Goal: Task Accomplishment & Management: Manage account settings

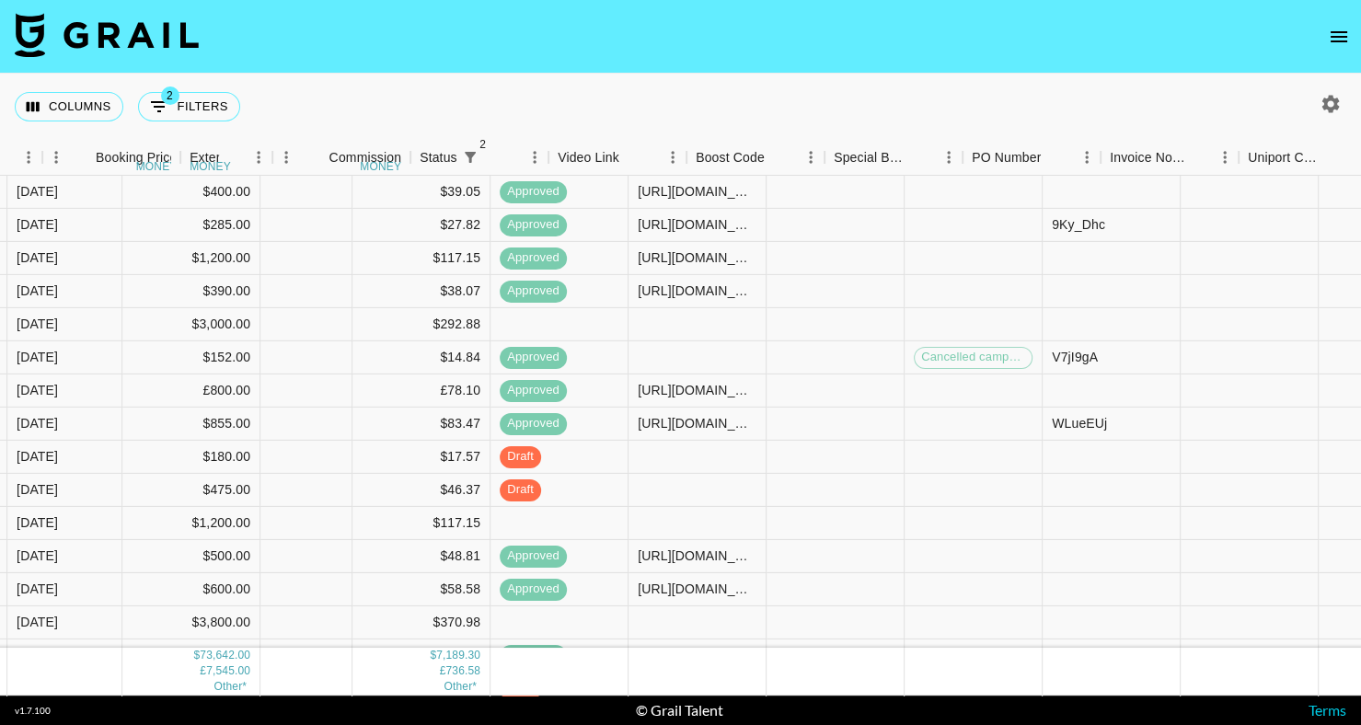
scroll to position [198, 1213]
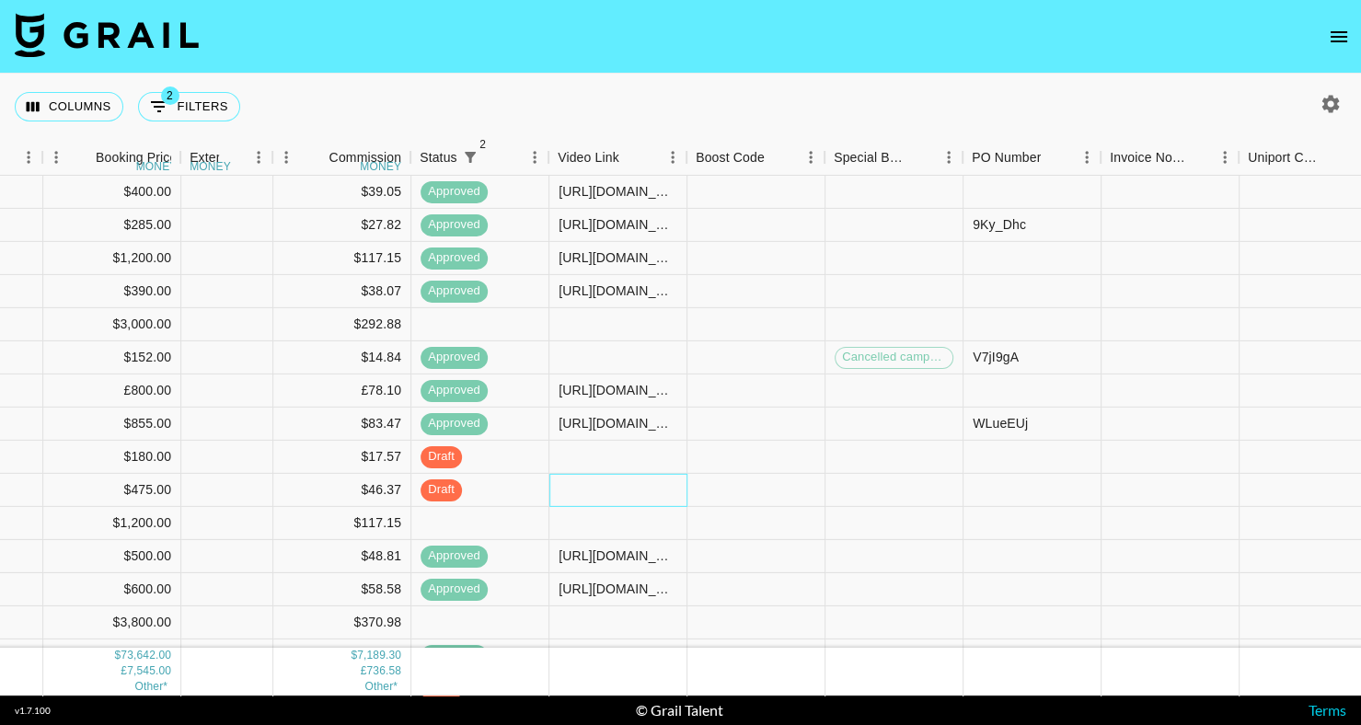
click at [601, 490] on div at bounding box center [618, 490] width 138 height 33
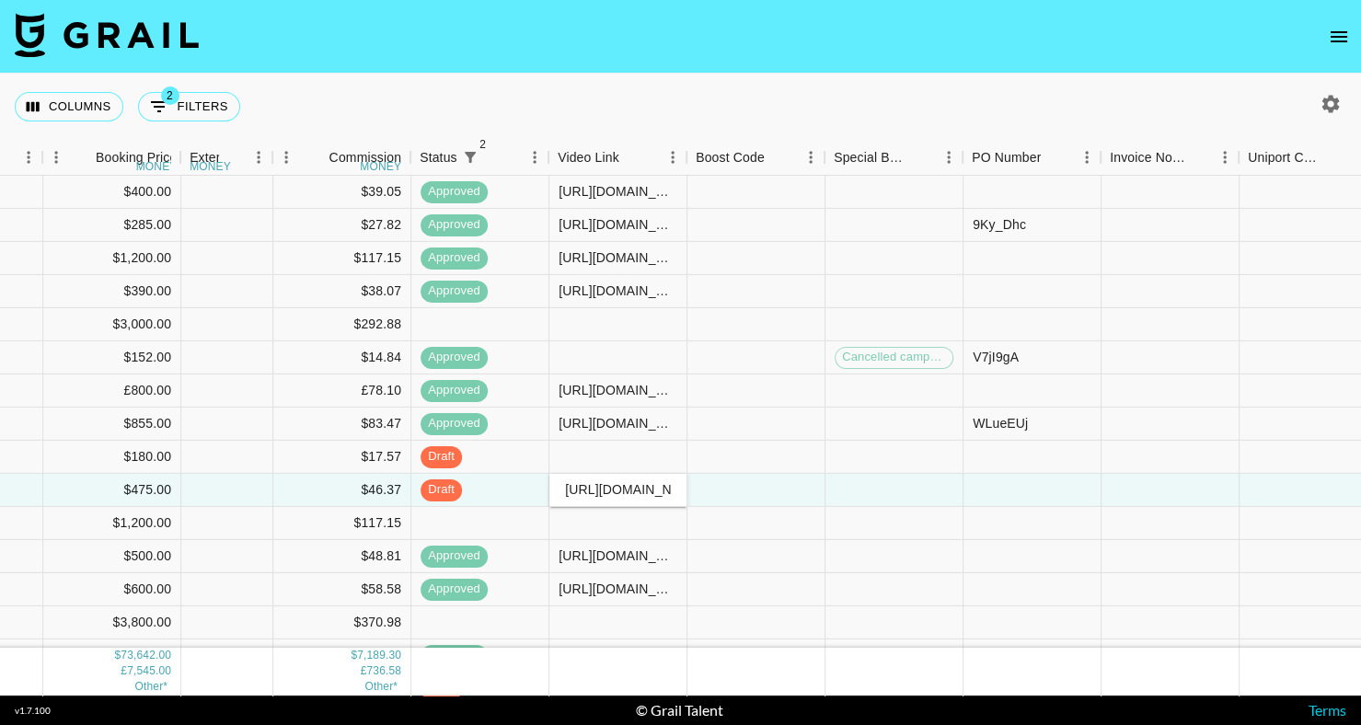
scroll to position [0, 382]
type input "[URL][DOMAIN_NAME]"
click at [777, 92] on div "Columns 2 Filters + Booking" at bounding box center [680, 107] width 1361 height 66
click at [1033, 489] on div at bounding box center [1032, 490] width 138 height 33
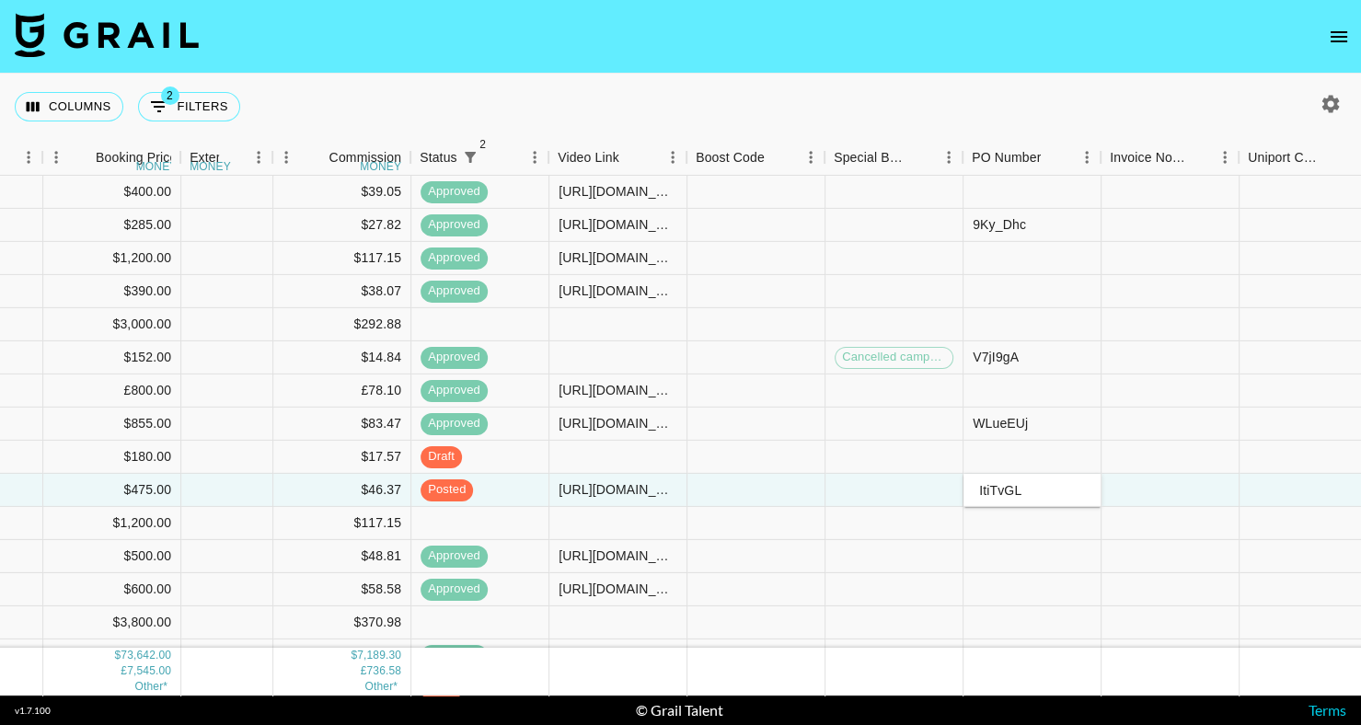
type input "ItiTvGL"
click at [1164, 89] on div "Columns 2 Filters + Booking" at bounding box center [680, 107] width 1361 height 66
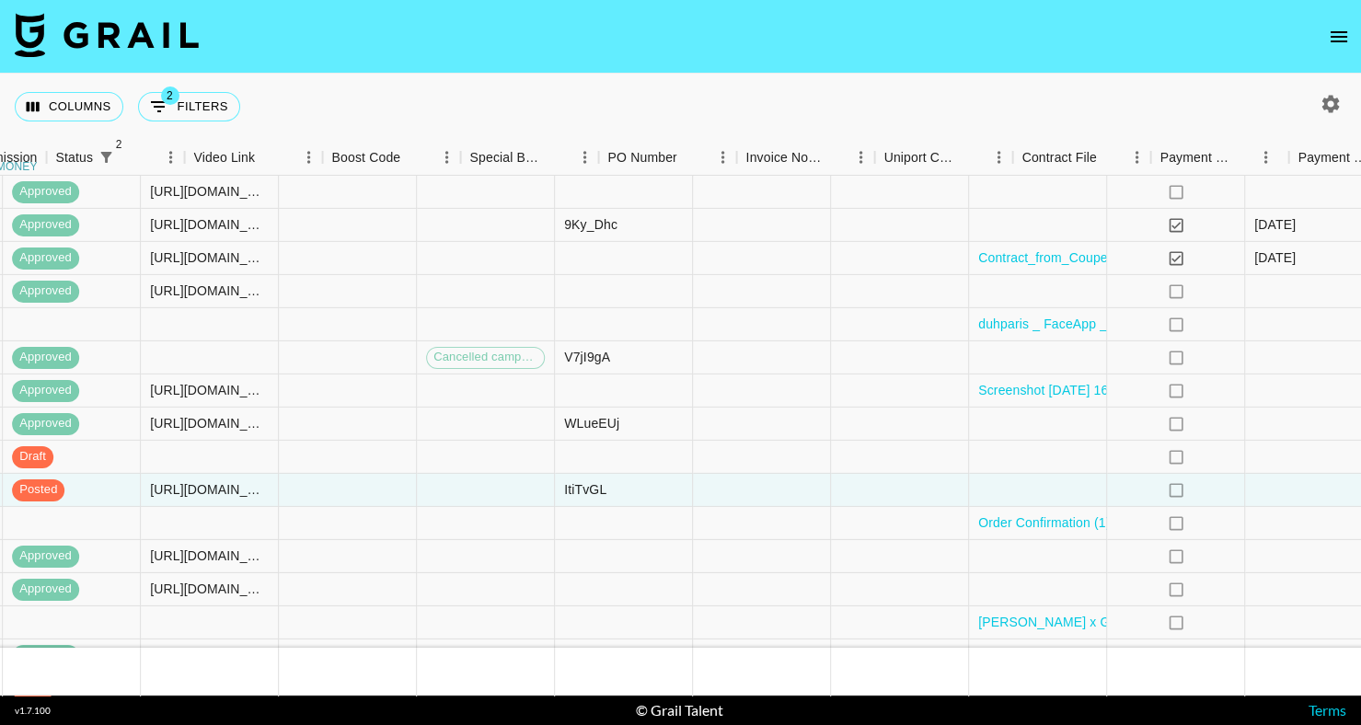
scroll to position [198, 1855]
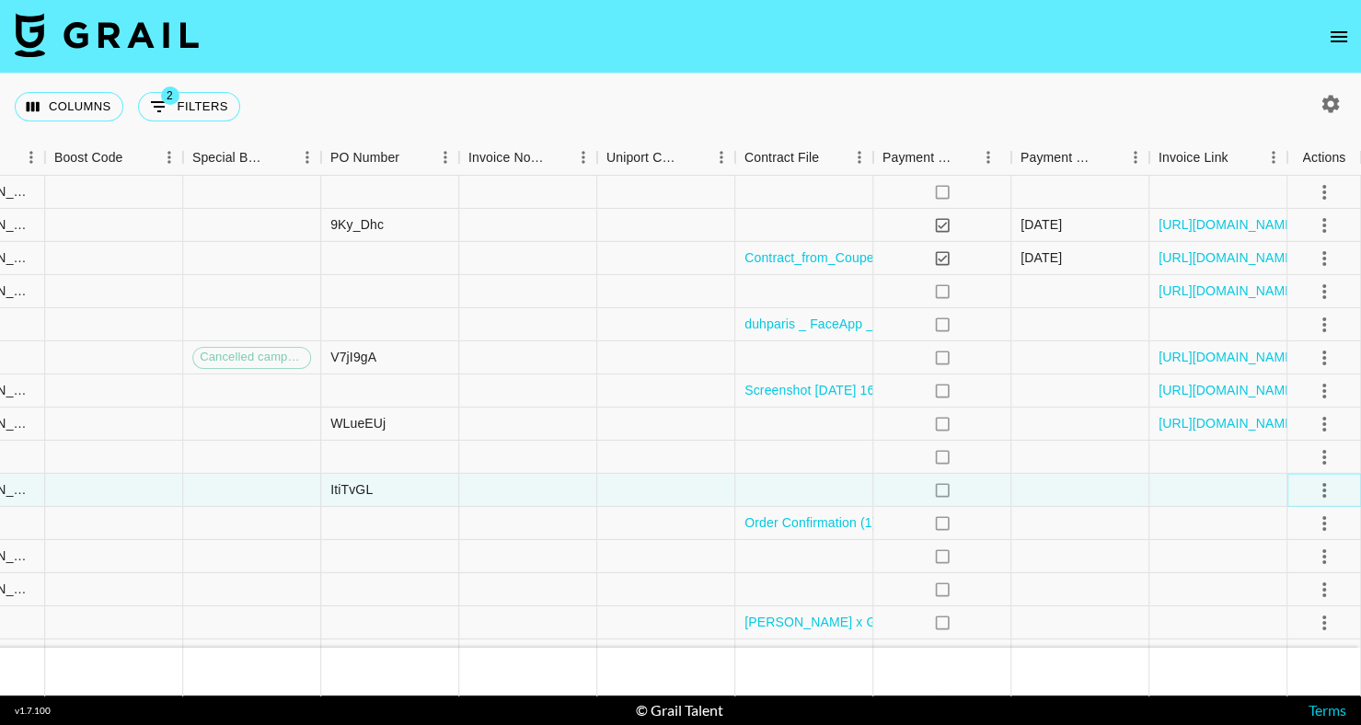
click at [1326, 490] on icon "select merge strategy" at bounding box center [1324, 489] width 22 height 22
click at [1320, 668] on li "Approve" at bounding box center [1301, 661] width 120 height 33
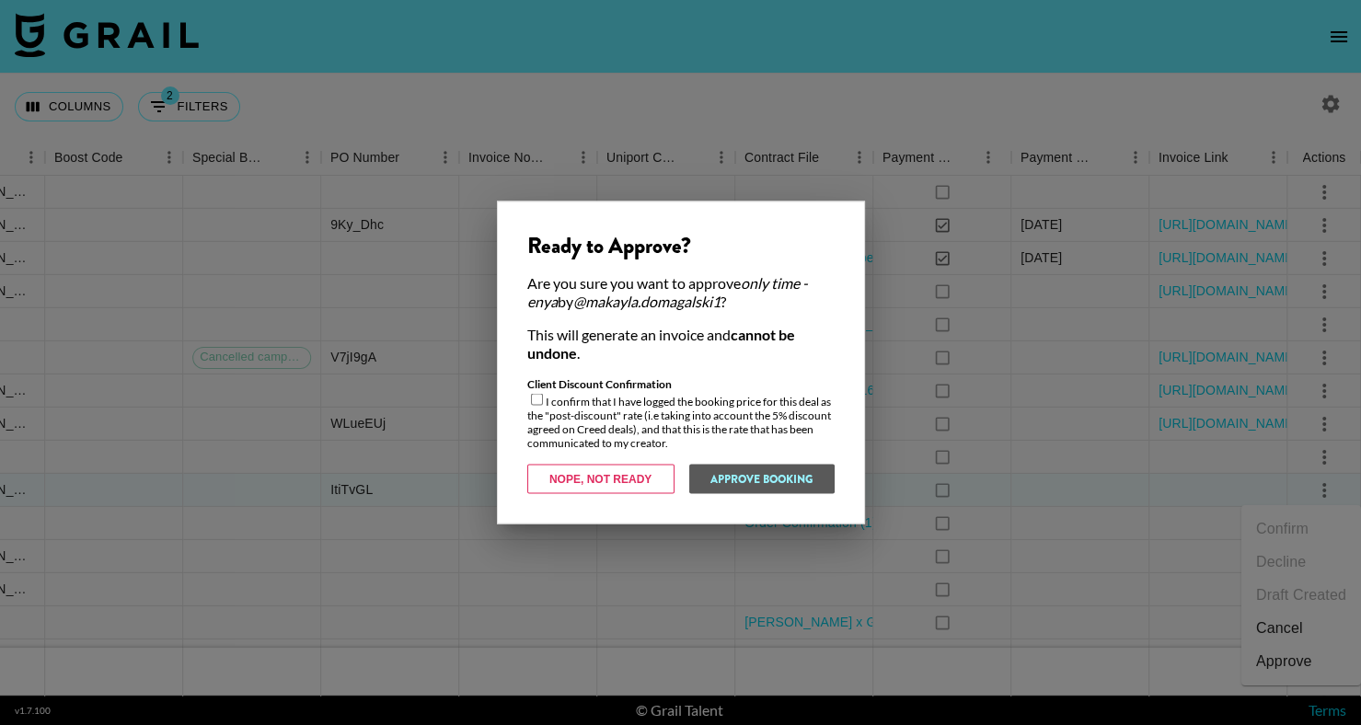
click at [534, 400] on input "checkbox" at bounding box center [537, 400] width 12 height 12
checkbox input "true"
click at [708, 476] on button "Approve Booking" at bounding box center [761, 479] width 146 height 29
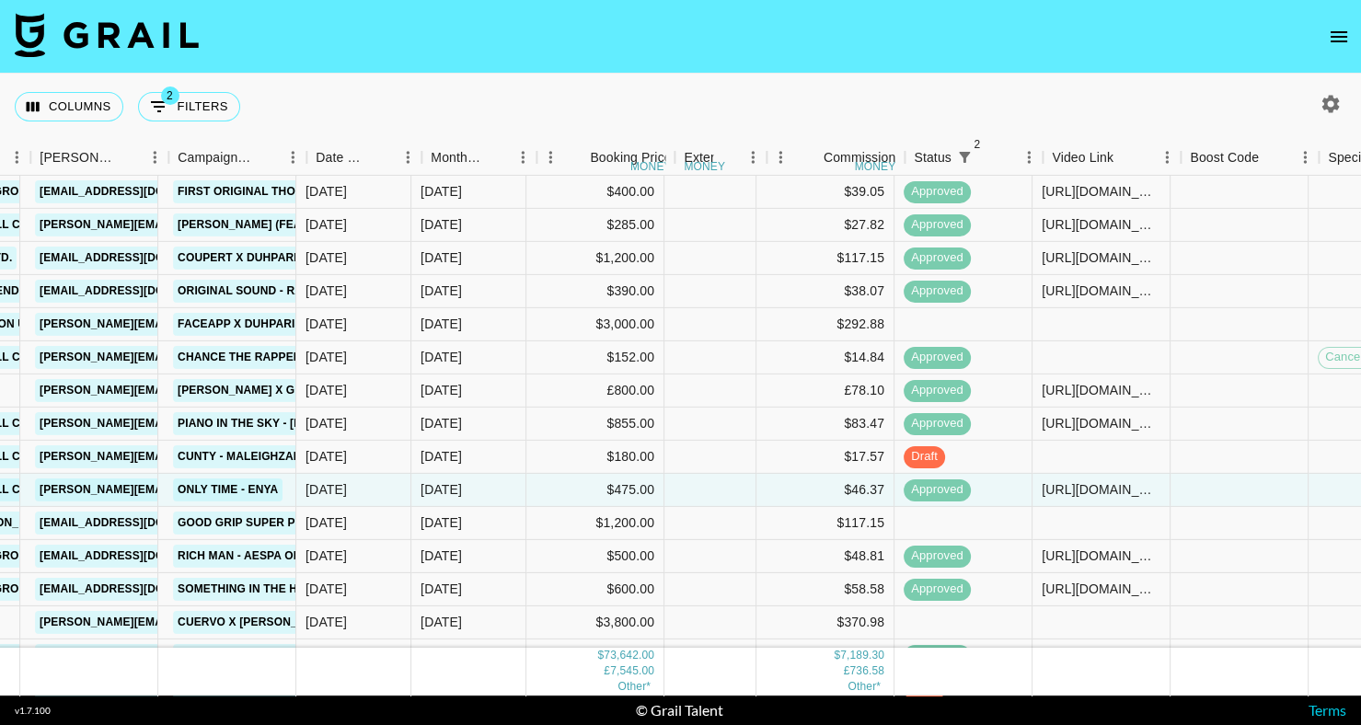
scroll to position [198, 719]
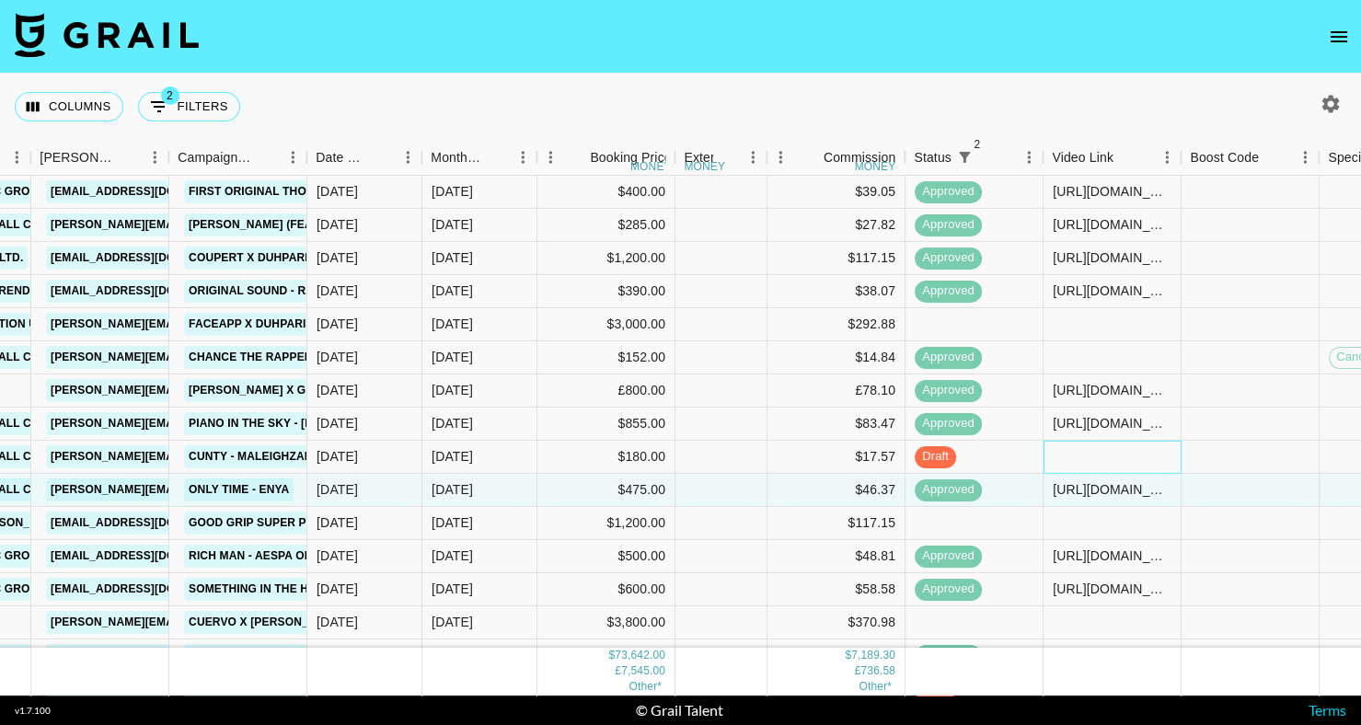
click at [1086, 445] on div at bounding box center [1112, 457] width 138 height 33
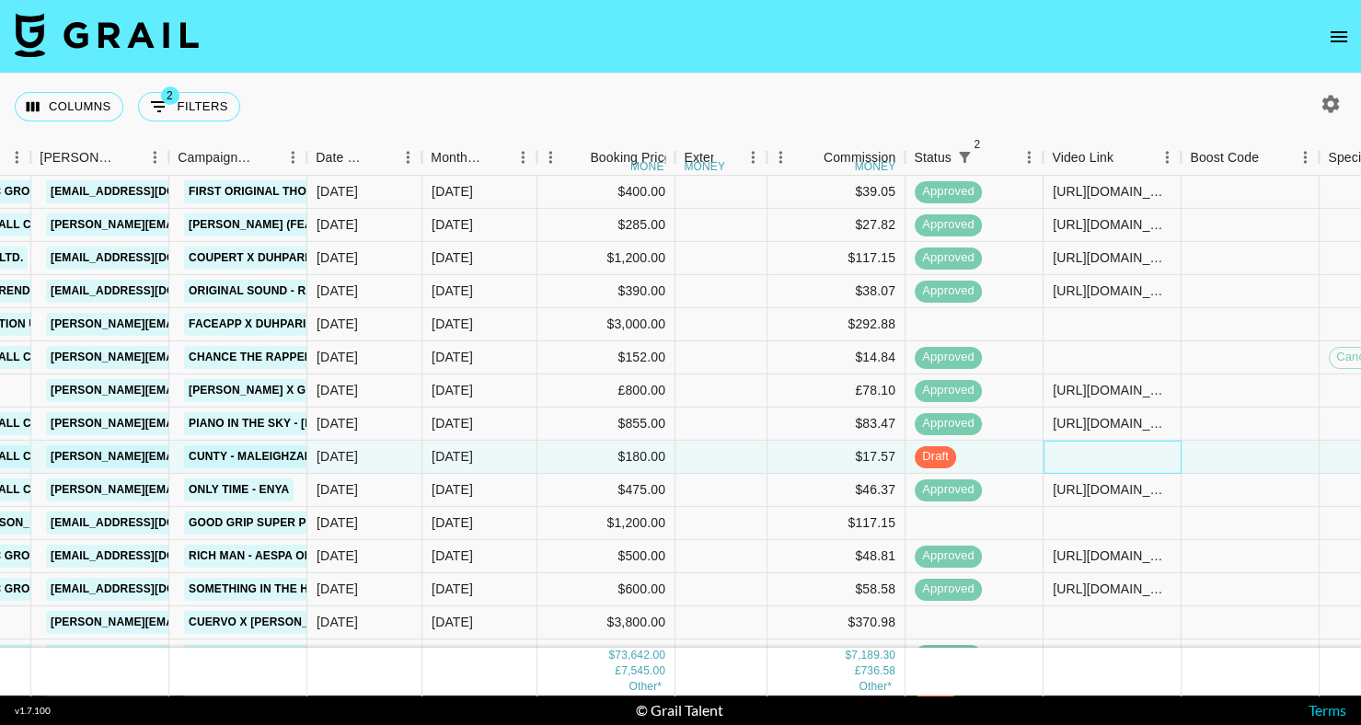
click at [1086, 445] on div at bounding box center [1112, 457] width 138 height 33
type input "[URL][DOMAIN_NAME]"
click at [1175, 75] on div "Columns 2 Filters + Booking" at bounding box center [680, 107] width 1361 height 66
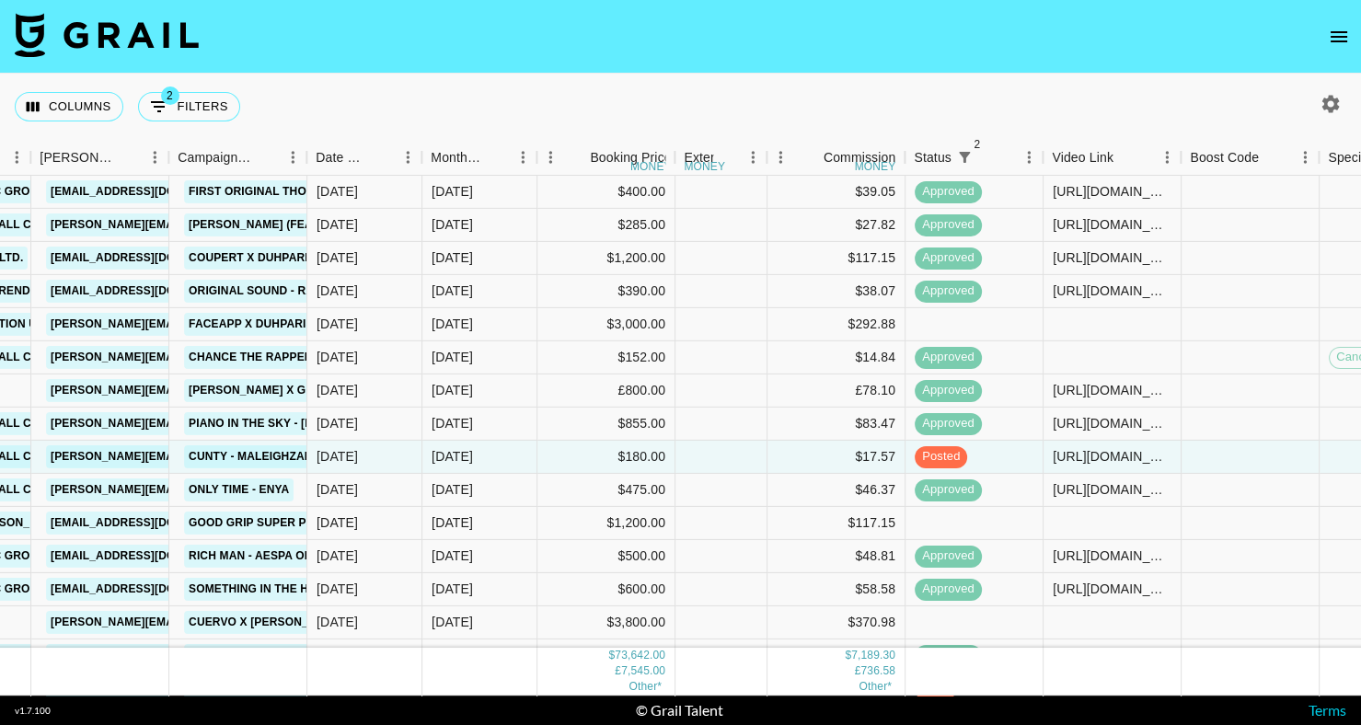
click at [1332, 34] on icon "open drawer" at bounding box center [1339, 37] width 22 height 22
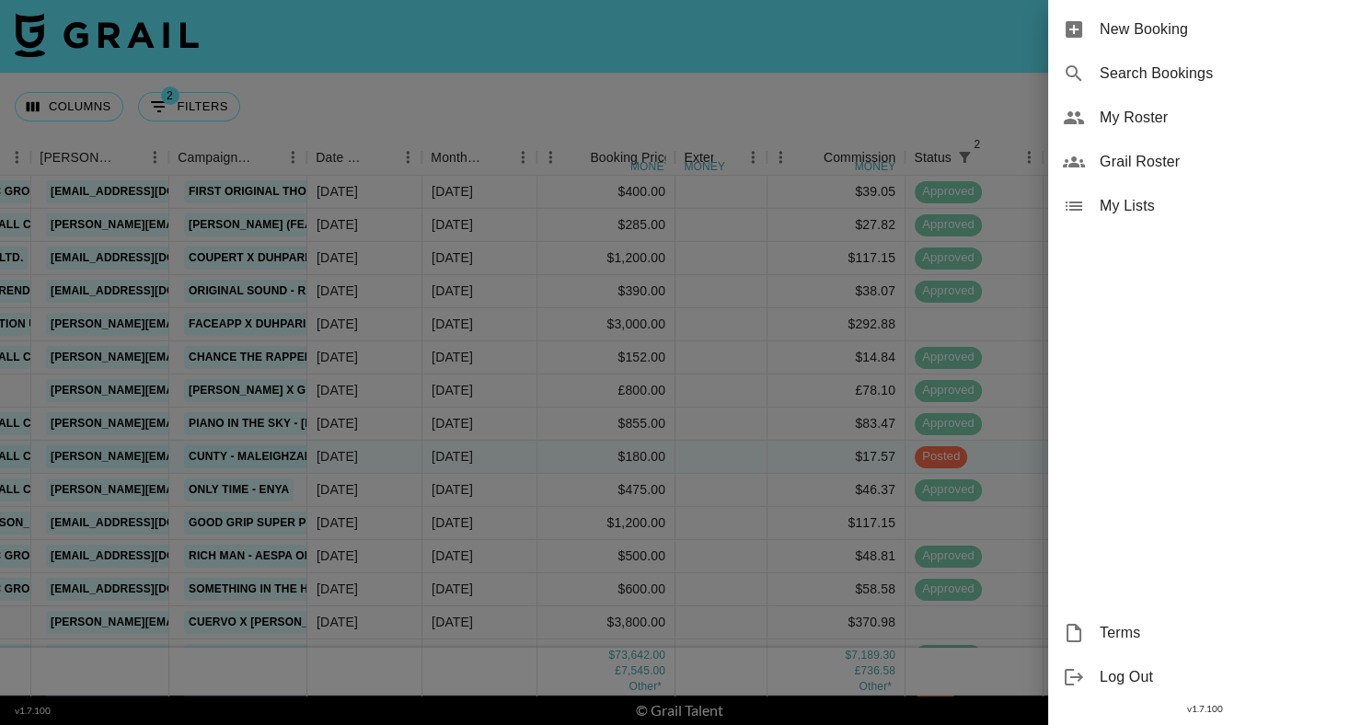
click at [1126, 115] on span "My Roster" at bounding box center [1223, 118] width 247 height 22
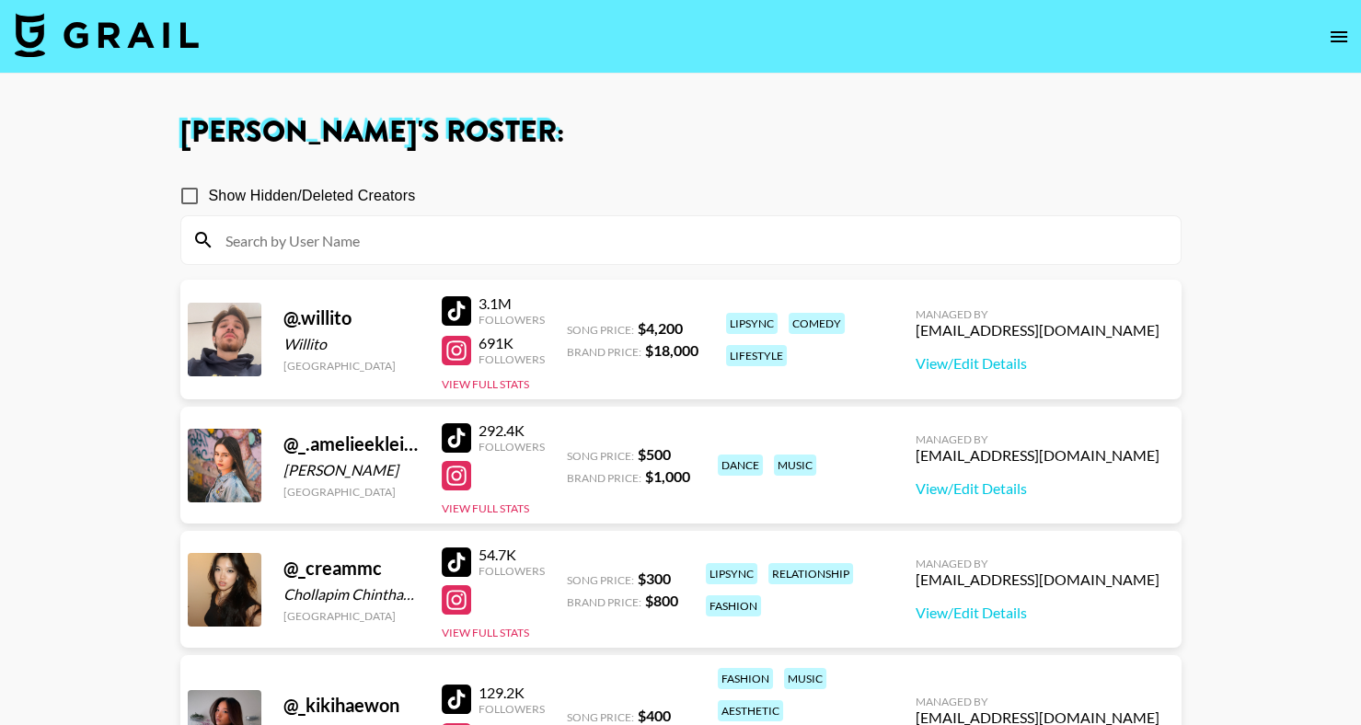
drag, startPoint x: 457, startPoint y: 438, endPoint x: 586, endPoint y: 0, distance: 456.6
click at [409, 233] on input at bounding box center [691, 239] width 955 height 29
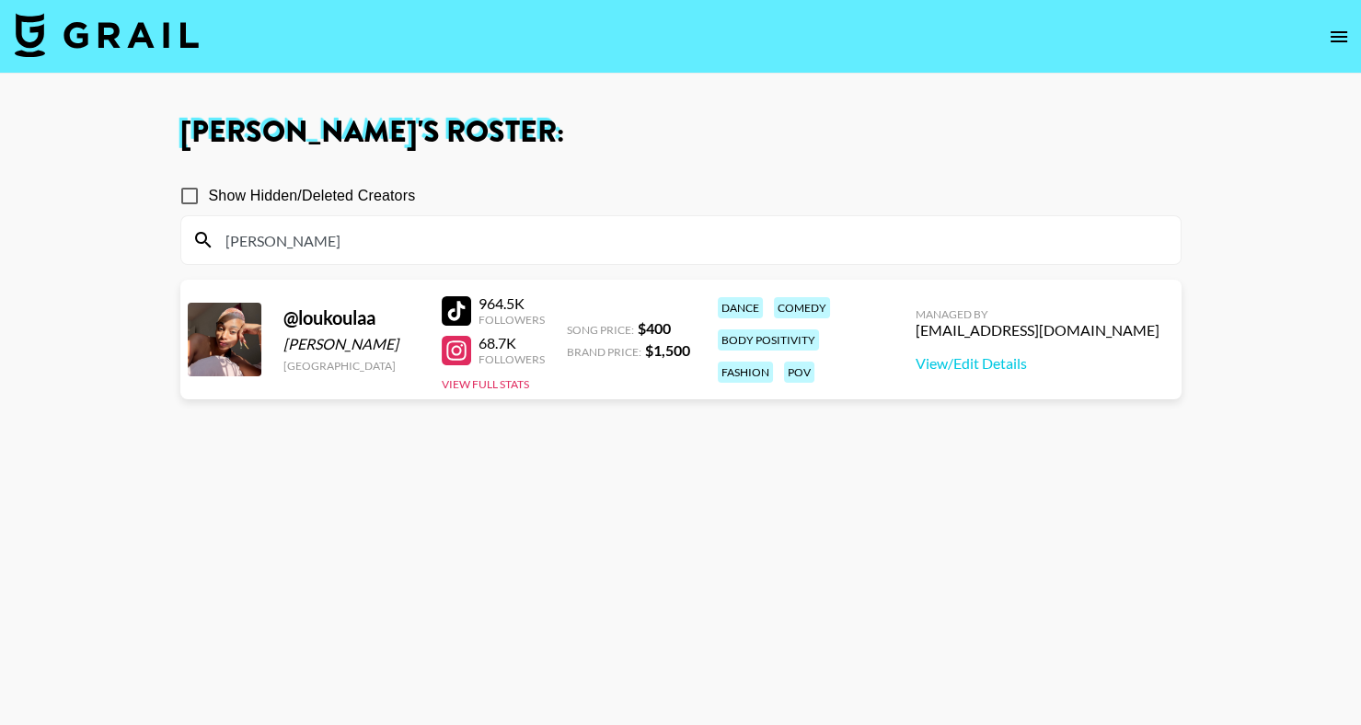
type input "[PERSON_NAME]"
click at [667, 222] on div "[PERSON_NAME]" at bounding box center [680, 240] width 999 height 48
drag, startPoint x: 285, startPoint y: 343, endPoint x: 414, endPoint y: 345, distance: 128.8
click at [414, 345] on div "[PERSON_NAME]" at bounding box center [351, 344] width 136 height 18
copy div "[PERSON_NAME]"
